Goal: Communication & Community: Answer question/provide support

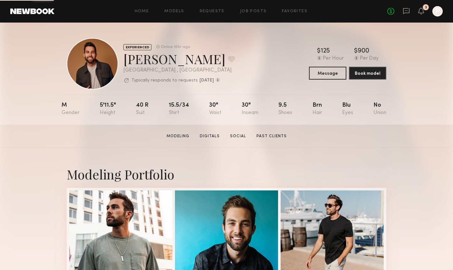
click at [401, 12] on div "No fees up to $5,000 3 P" at bounding box center [414, 11] width 55 height 10
click at [407, 12] on icon at bounding box center [406, 11] width 6 height 6
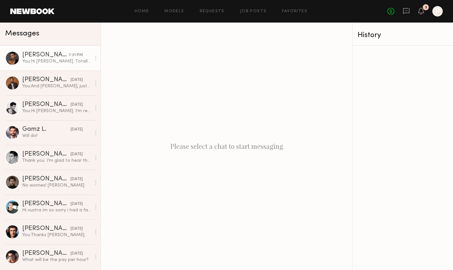
click at [45, 61] on div "You: Hi [PERSON_NAME]. Totally understand. Shoot, I can stretch it to $500 but …" at bounding box center [56, 61] width 69 height 6
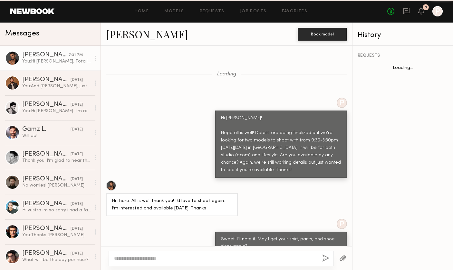
scroll to position [248, 0]
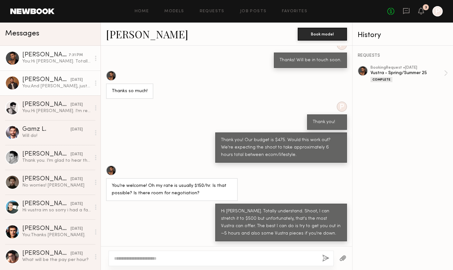
click at [46, 88] on div "You: And [PERSON_NAME], just to confirm, you have a [PERSON_NAME]/facial hair, …" at bounding box center [56, 86] width 69 height 6
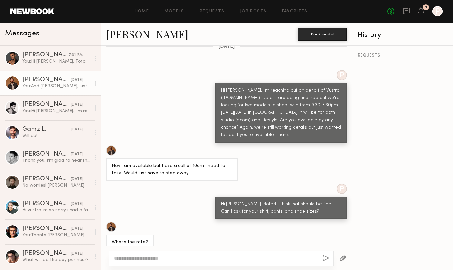
scroll to position [400, 0]
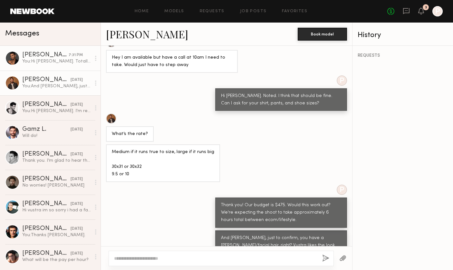
click at [64, 56] on div "[PERSON_NAME]" at bounding box center [45, 55] width 46 height 6
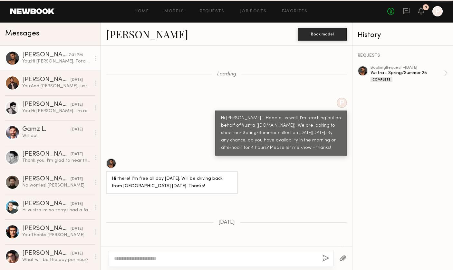
scroll to position [1630, 0]
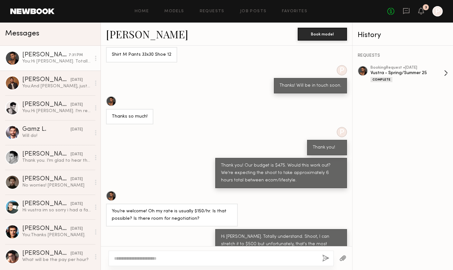
click at [397, 72] on div "Vustra - Spring/Summer 25" at bounding box center [406, 73] width 73 height 6
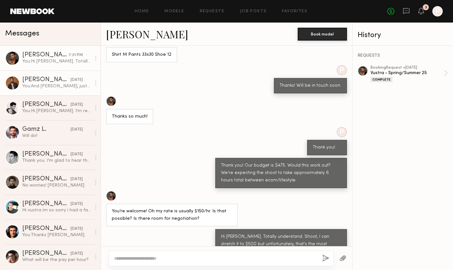
click at [46, 77] on div "[PERSON_NAME]" at bounding box center [46, 80] width 48 height 6
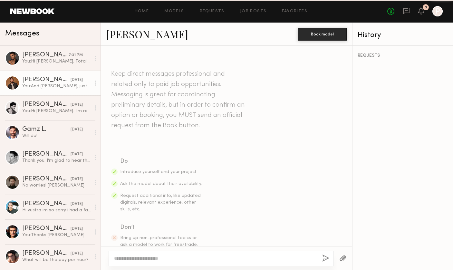
scroll to position [400, 0]
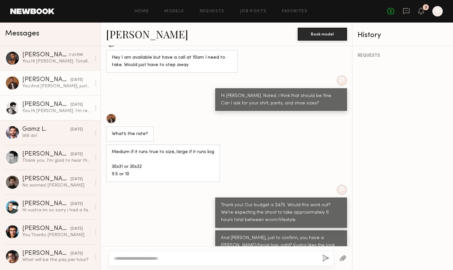
click at [41, 105] on div "[PERSON_NAME]" at bounding box center [46, 104] width 48 height 6
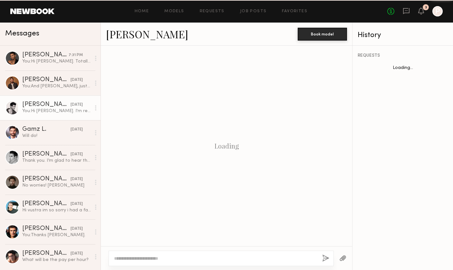
scroll to position [182, 0]
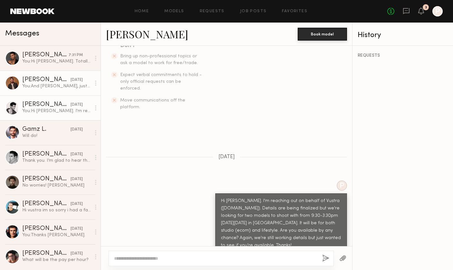
click at [37, 82] on div "[PERSON_NAME]" at bounding box center [46, 80] width 48 height 6
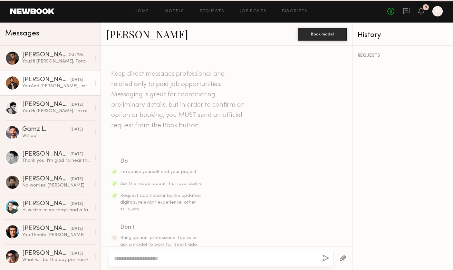
scroll to position [400, 0]
